Goal: Task Accomplishment & Management: Complete application form

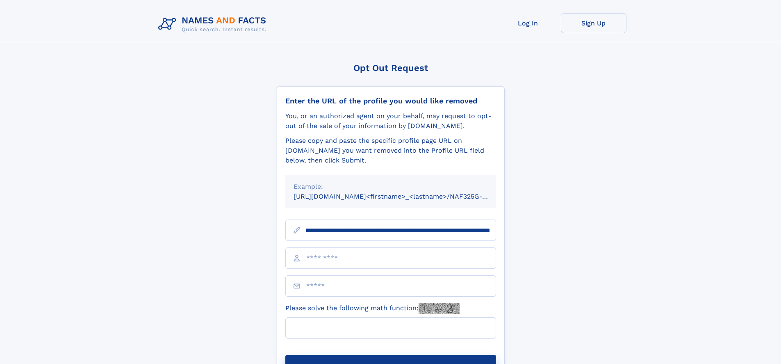
scroll to position [0, 101]
type input "**********"
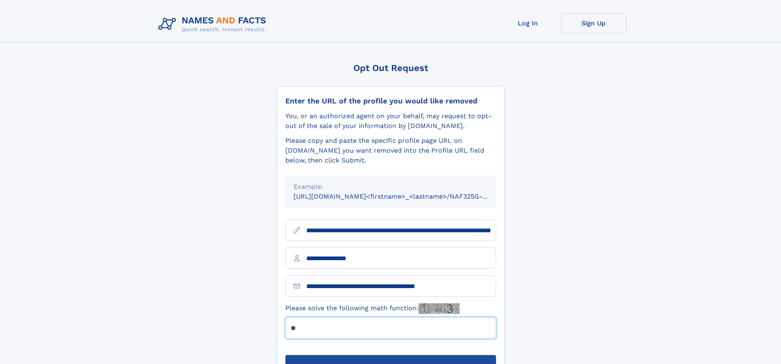
type input "**"
click at [390, 355] on button "Submit Opt Out Request" at bounding box center [390, 368] width 211 height 26
